Goal: Information Seeking & Learning: Understand process/instructions

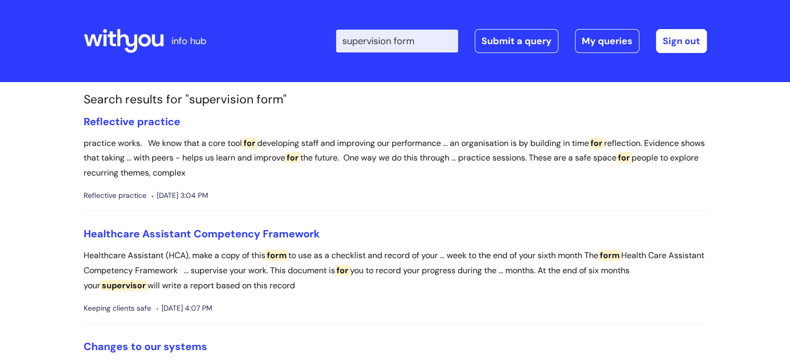
click at [432, 41] on input "supervision form" at bounding box center [397, 41] width 122 height 23
type input "s"
type input "my jou"
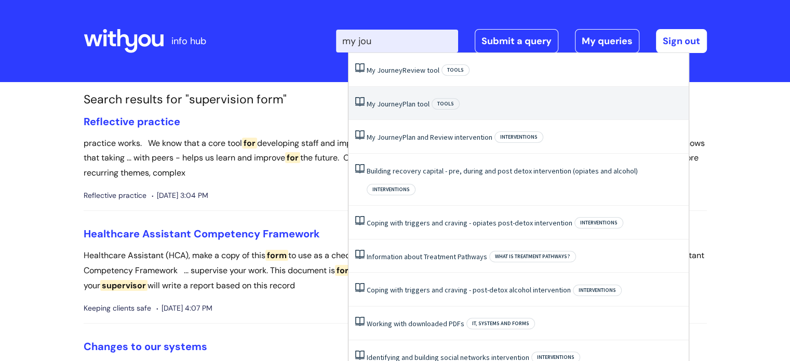
click at [409, 103] on link "My Journey Plan tool" at bounding box center [398, 103] width 63 height 9
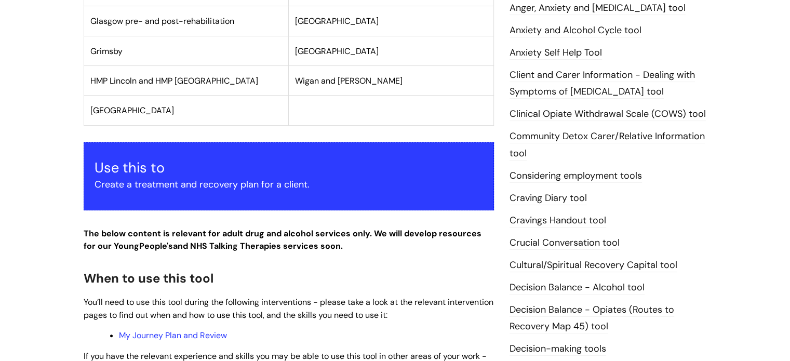
scroll to position [623, 0]
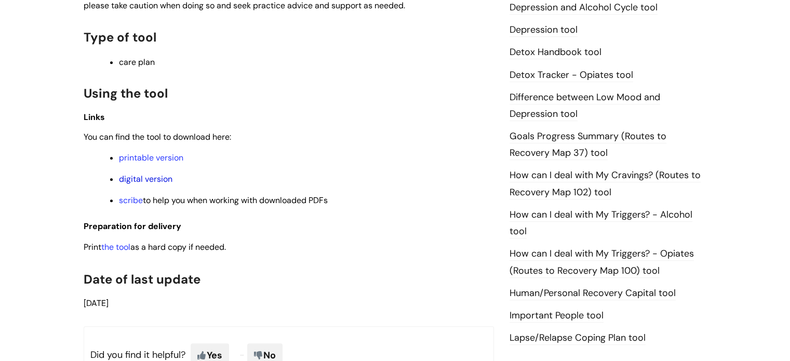
click at [143, 178] on link "digital version" at bounding box center [145, 178] width 53 height 11
